Goal: Task Accomplishment & Management: Manage account settings

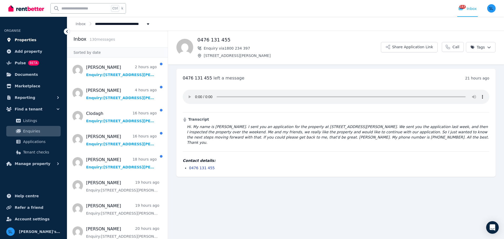
click at [15, 40] on span "Properties" at bounding box center [26, 40] width 22 height 6
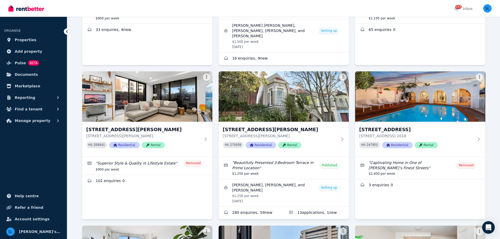
scroll to position [832, 0]
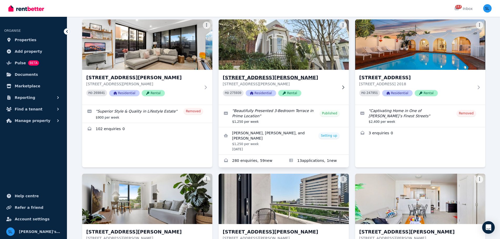
click at [262, 30] on img at bounding box center [283, 44] width 137 height 53
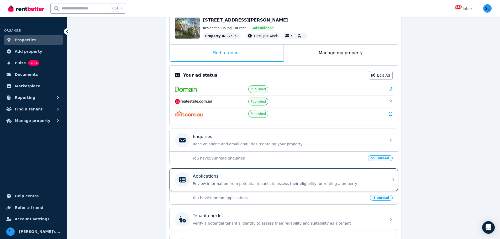
scroll to position [94, 0]
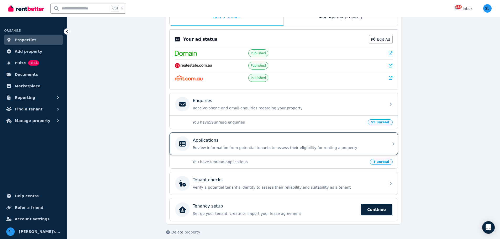
click at [255, 142] on div "Applications" at bounding box center [288, 140] width 190 height 6
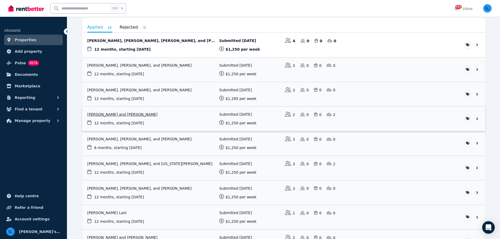
scroll to position [58, 0]
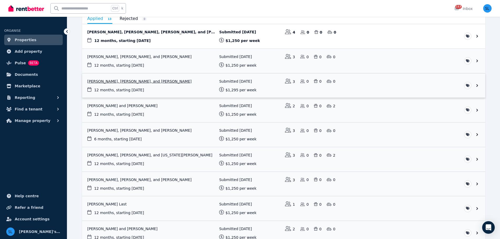
click at [122, 81] on link "View application: George Hyslop, Hamish Chatterley, and Harry Chisholm" at bounding box center [283, 85] width 403 height 24
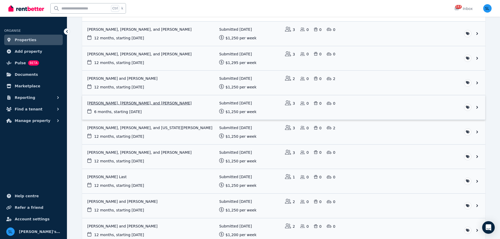
scroll to position [85, 0]
click at [115, 105] on link "View application: Natasha Blain, Louis Cheval, and Oscar Cheval" at bounding box center [283, 107] width 403 height 24
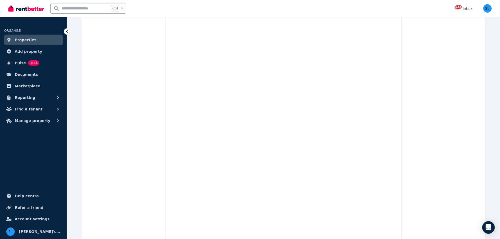
scroll to position [637, 0]
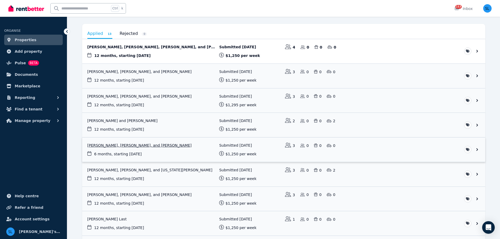
scroll to position [45, 0]
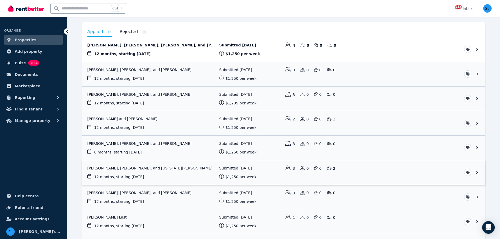
click at [130, 168] on link "View application: Kyah Kraszula, Claudia McKenzie, and Georgia Abbott" at bounding box center [283, 172] width 403 height 24
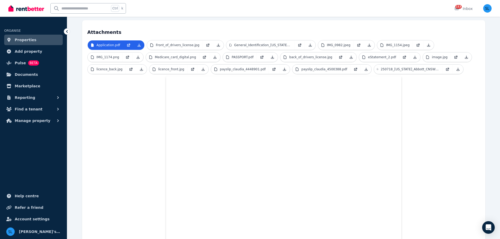
scroll to position [136, 0]
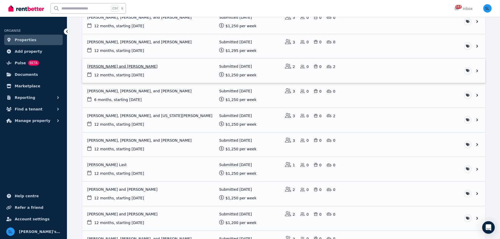
scroll to position [98, 0]
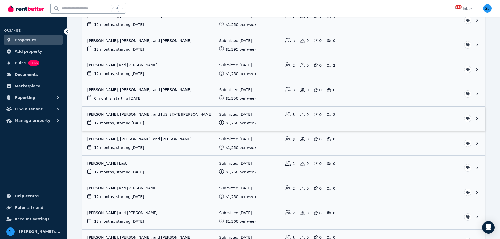
click at [180, 121] on link "View application: Kyah Kraszula, Claudia McKenzie, and Georgia Abbott" at bounding box center [283, 118] width 403 height 24
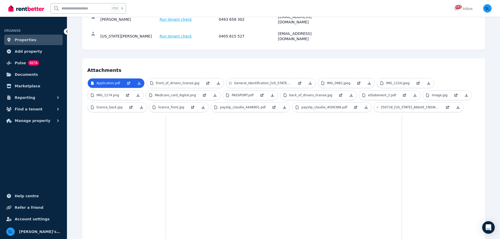
scroll to position [119, 0]
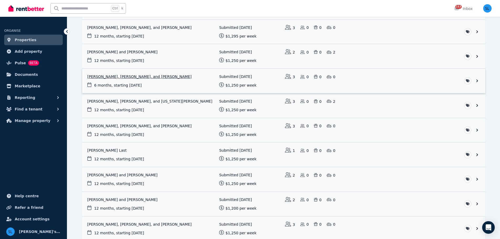
scroll to position [112, 0]
click at [112, 125] on link "View application: Nicholas Shearer, Cameron Lavis, and Joel Wilson" at bounding box center [283, 129] width 403 height 24
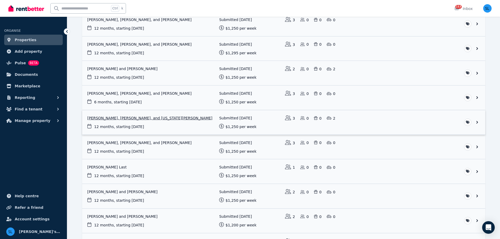
scroll to position [96, 0]
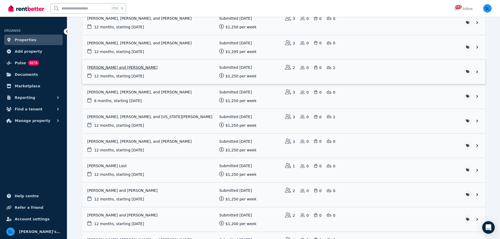
click at [174, 67] on link "View application: Joshua Hawkett-Jones and Anette Schwemmer" at bounding box center [283, 72] width 403 height 24
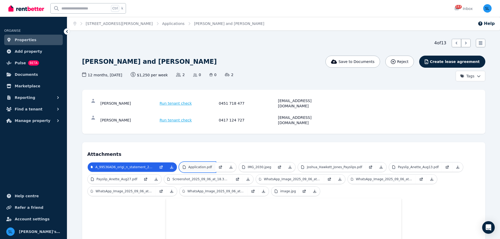
click at [204, 165] on p "Application.pdf" at bounding box center [200, 167] width 24 height 4
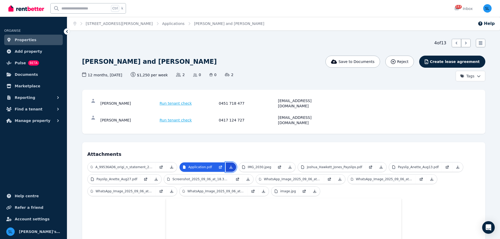
click at [231, 162] on link at bounding box center [231, 166] width 10 height 9
click at [466, 43] on icon at bounding box center [466, 43] width 2 height 3
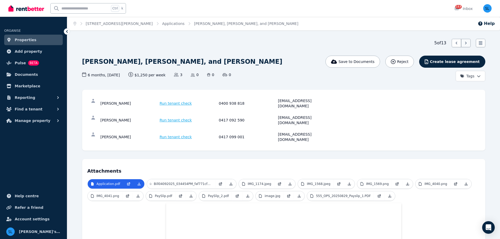
click at [467, 45] on icon at bounding box center [465, 42] width 5 height 5
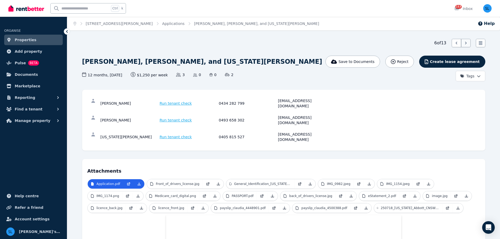
click at [465, 44] on icon at bounding box center [466, 43] width 2 height 3
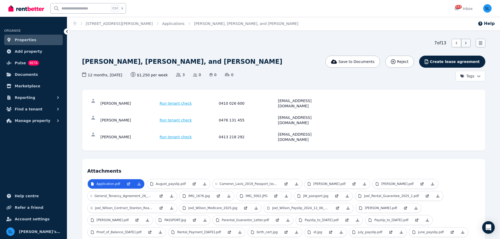
click at [466, 42] on icon at bounding box center [465, 42] width 5 height 5
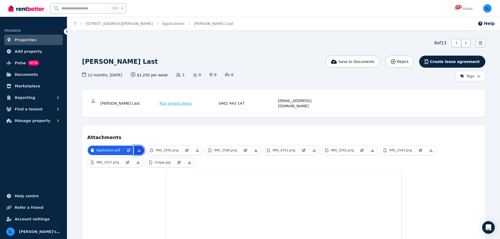
click at [140, 146] on link at bounding box center [139, 150] width 10 height 9
